Goal: Information Seeking & Learning: Learn about a topic

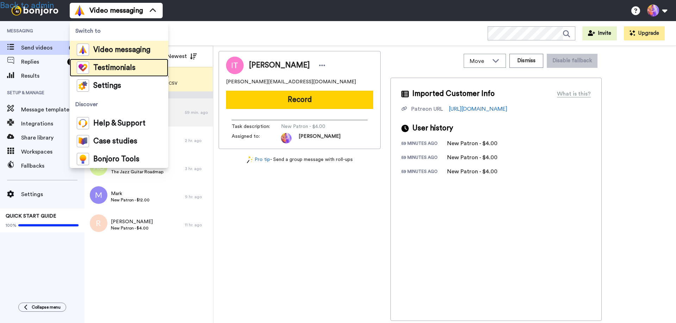
click at [130, 66] on span "Testimonials" at bounding box center [114, 67] width 42 height 7
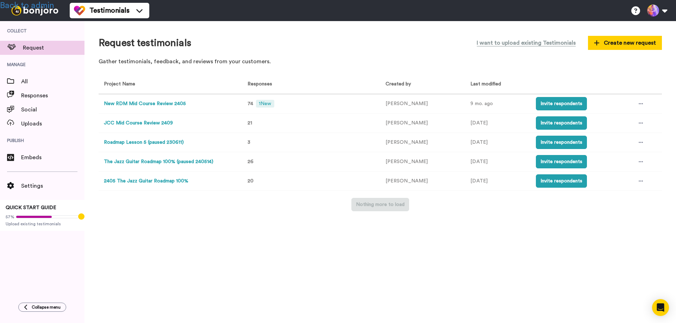
click at [149, 101] on button "New RDM Mid Course Review 2405" at bounding box center [145, 103] width 82 height 7
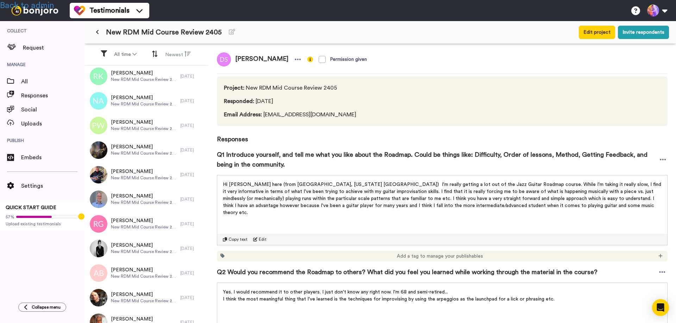
scroll to position [1565, 0]
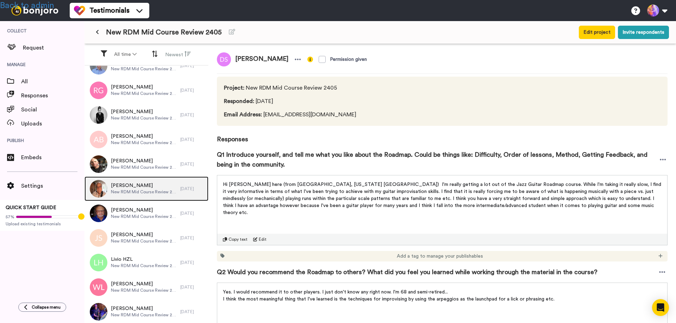
click at [137, 187] on span "[PERSON_NAME]" at bounding box center [144, 185] width 66 height 7
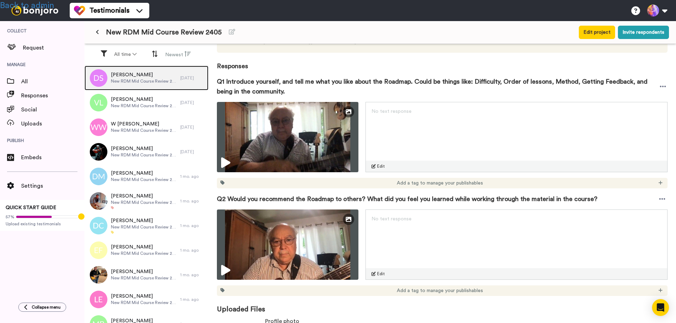
click at [140, 79] on span "New RDM Mid Course Review 2405" at bounding box center [144, 81] width 66 height 6
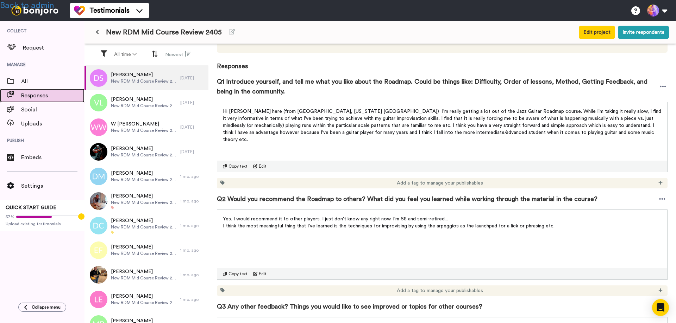
click at [34, 96] on span "Responses" at bounding box center [52, 96] width 63 height 8
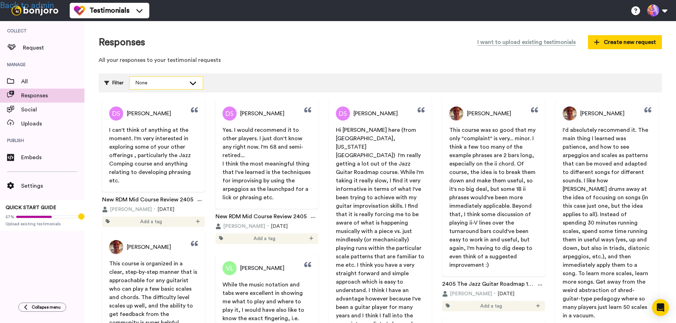
click at [156, 80] on div "None" at bounding box center [160, 83] width 51 height 7
click at [23, 78] on span "All" at bounding box center [52, 81] width 63 height 8
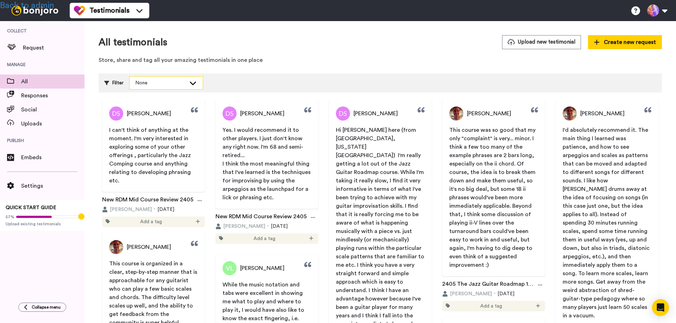
click at [156, 81] on div "None" at bounding box center [160, 83] width 51 height 7
